Goal: Task Accomplishment & Management: Manage account settings

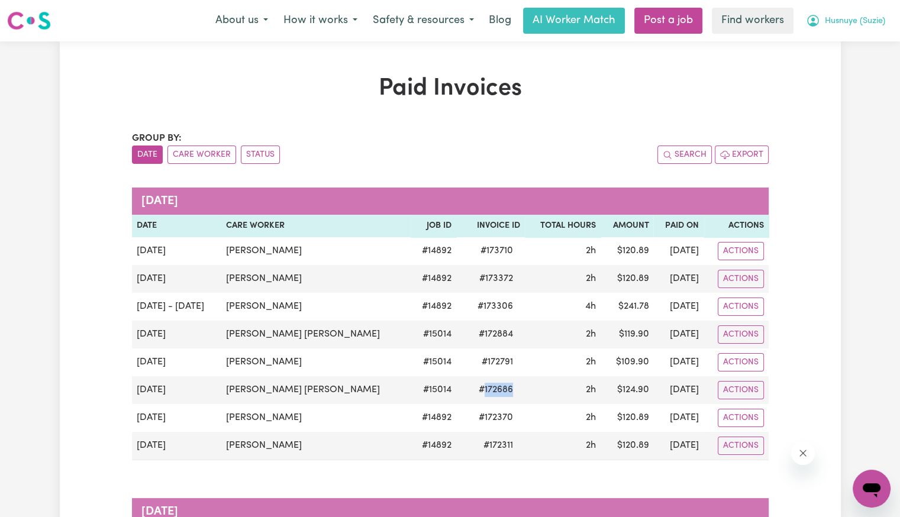
click at [850, 21] on span "Husnuye (Suzie)" at bounding box center [855, 21] width 60 height 13
click at [840, 59] on link "Logout" at bounding box center [845, 68] width 93 height 22
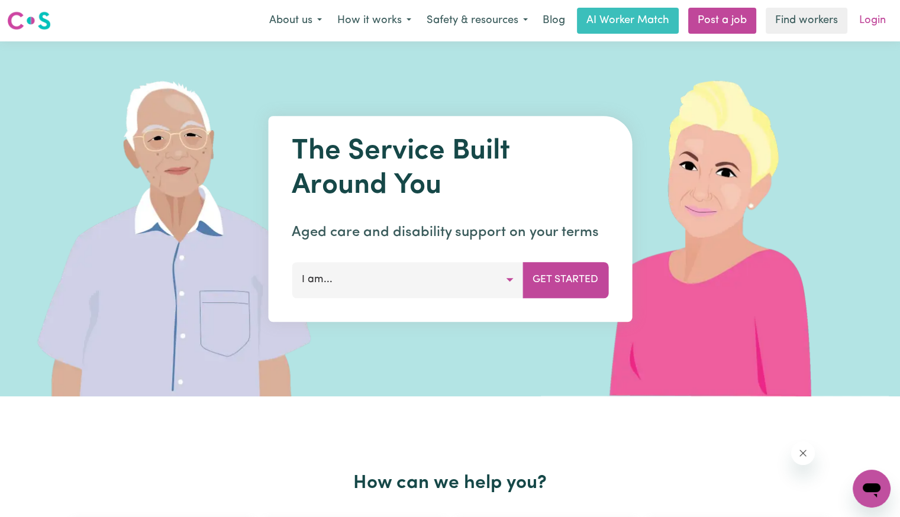
click at [875, 12] on link "Login" at bounding box center [872, 21] width 41 height 26
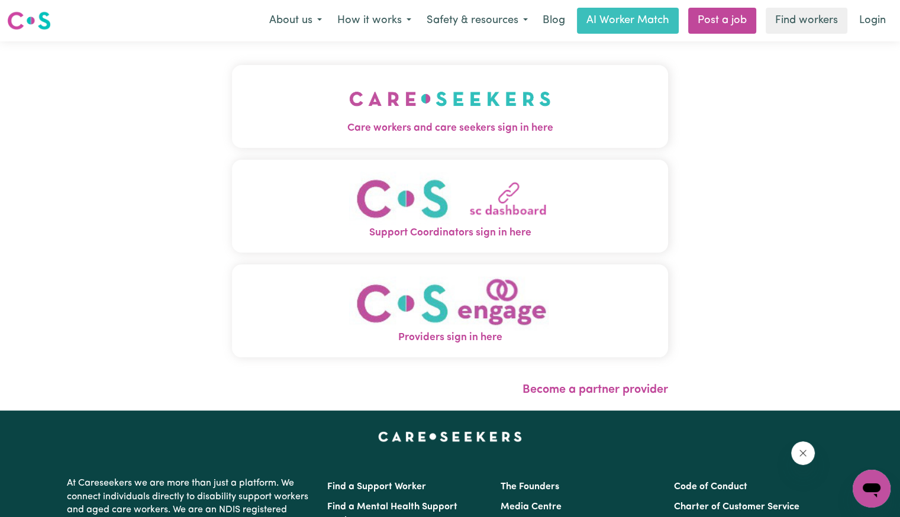
click at [451, 103] on img "Care workers and care seekers sign in here" at bounding box center [450, 99] width 202 height 44
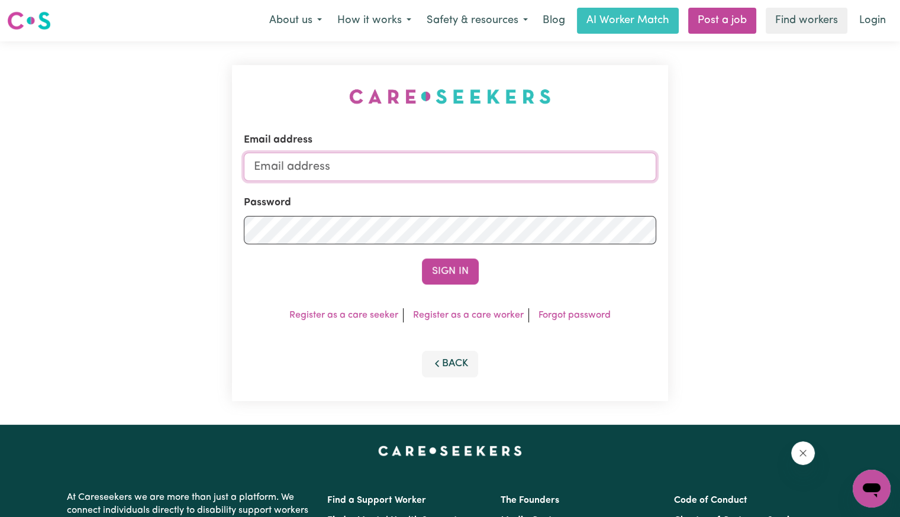
click at [514, 175] on input "Email address" at bounding box center [450, 167] width 412 height 28
drag, startPoint x: 317, startPoint y: 166, endPoint x: 822, endPoint y: 196, distance: 505.6
click at [822, 196] on div "Email address [EMAIL_ADDRESS][DOMAIN_NAME] Password Sign In Register as a care …" at bounding box center [450, 232] width 900 height 383
click at [344, 164] on input "[EMAIL_ADDRESS][DOMAIN_NAME]" at bounding box center [450, 167] width 412 height 28
type input "[EMAIL_ADDRESS][DOMAIN_NAME]"
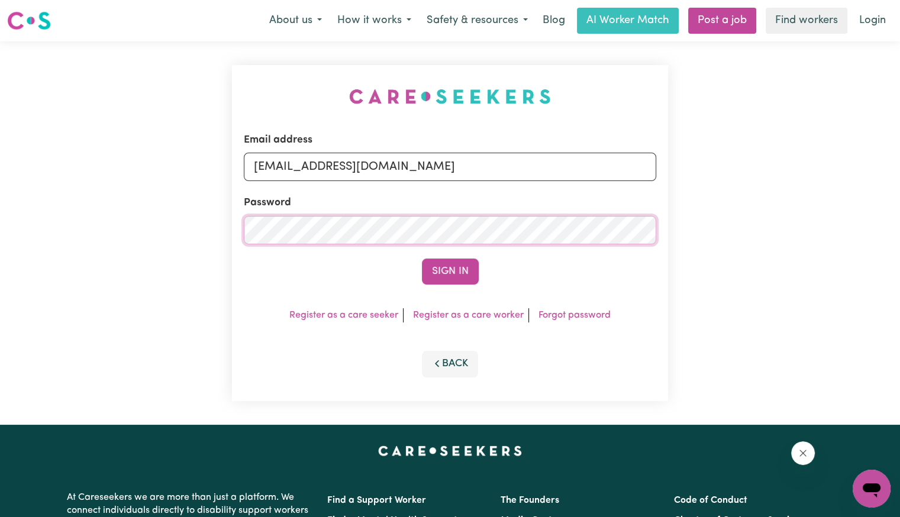
click at [422, 259] on button "Sign In" at bounding box center [450, 272] width 57 height 26
